Goal: Task Accomplishment & Management: Manage account settings

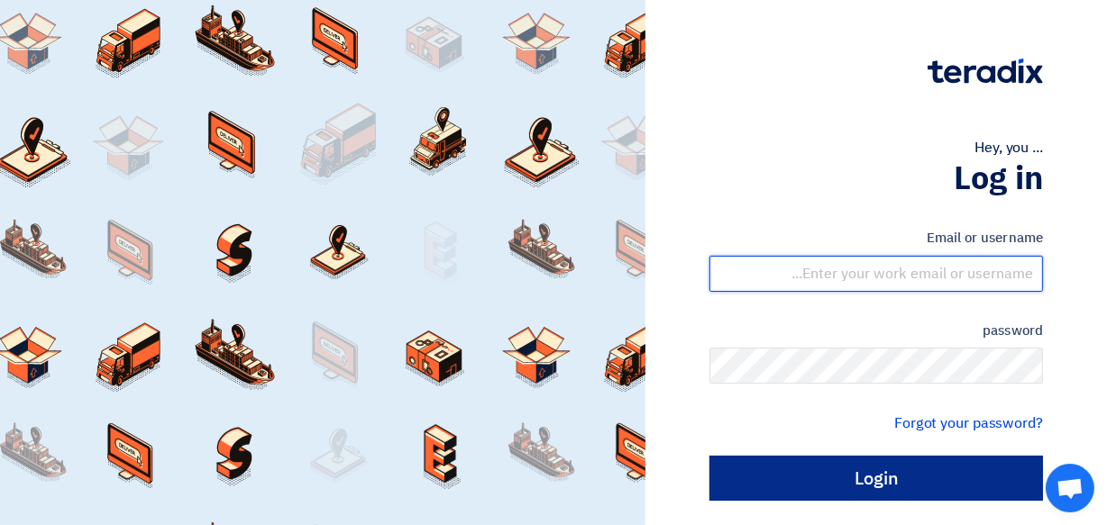
type input "[EMAIL_ADDRESS][DOMAIN_NAME]"
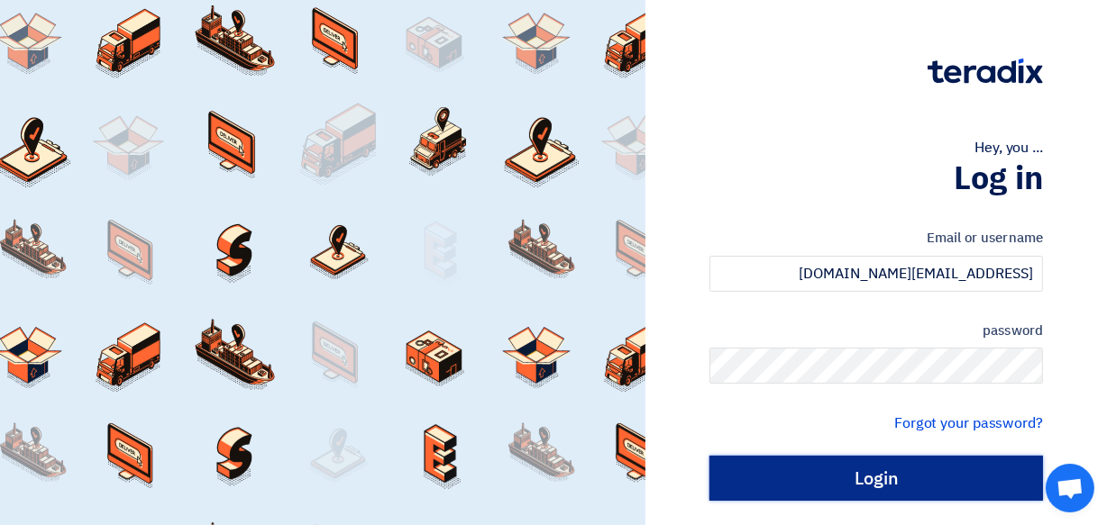
click at [902, 479] on input "Login" at bounding box center [875, 478] width 333 height 45
type input "Sign in"
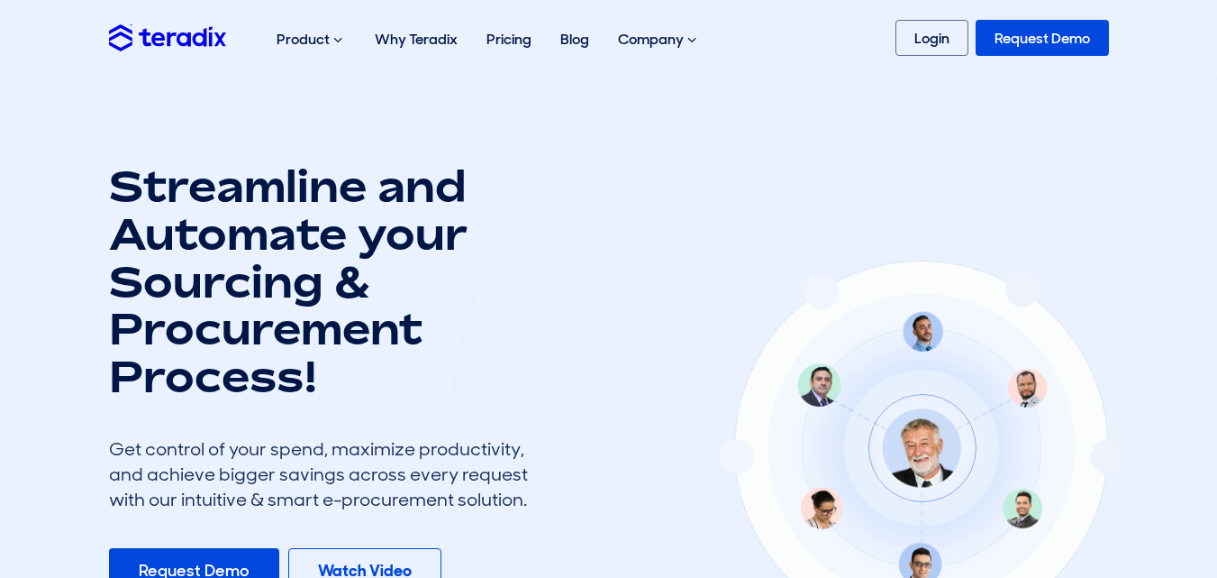
click at [932, 35] on link "Login" at bounding box center [932, 38] width 73 height 36
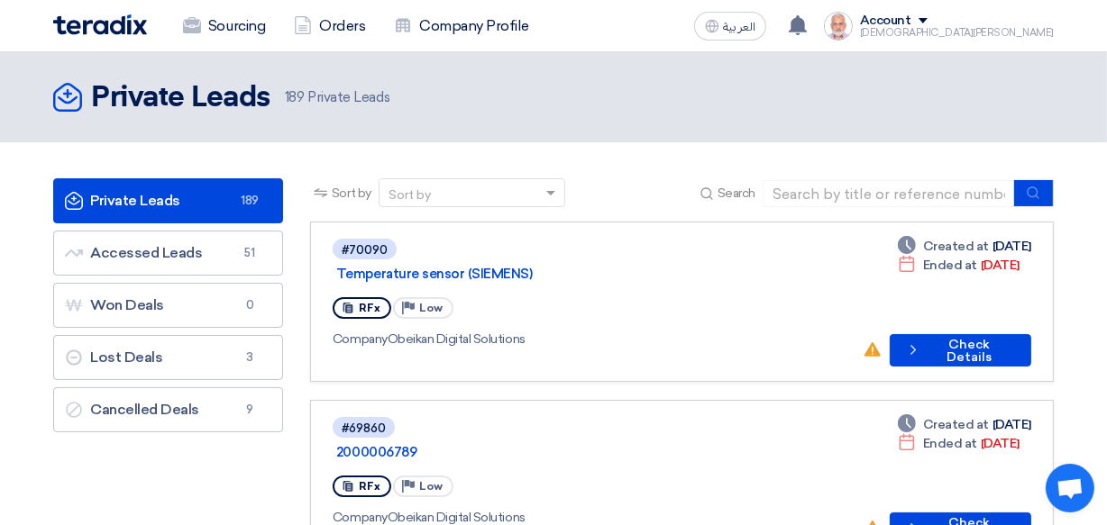
click at [628, 122] on header "Private Leads Private Leads 189 Private Leads" at bounding box center [553, 97] width 1107 height 90
click at [677, 34] on div "Sourcing Orders Company Profile العربية ع New request received, check details a…" at bounding box center [553, 25] width 1027 height 51
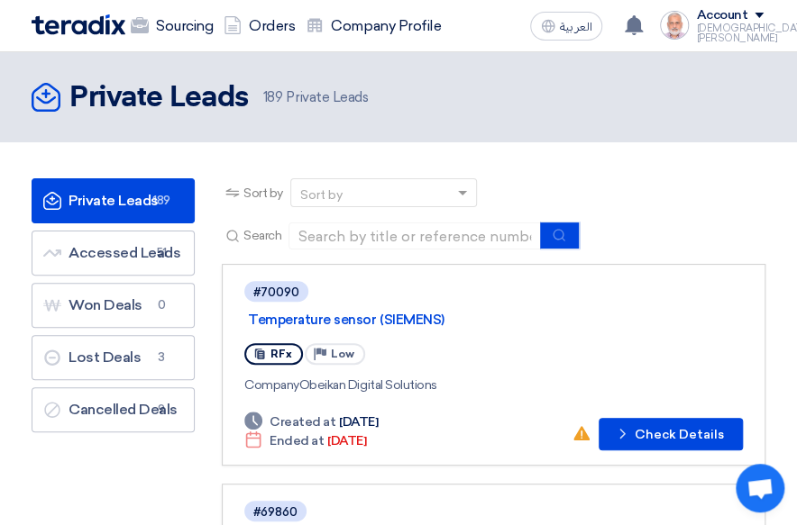
click at [717, 245] on div "Sort by Sort by Search" at bounding box center [493, 221] width 543 height 86
